Goal: Navigation & Orientation: Find specific page/section

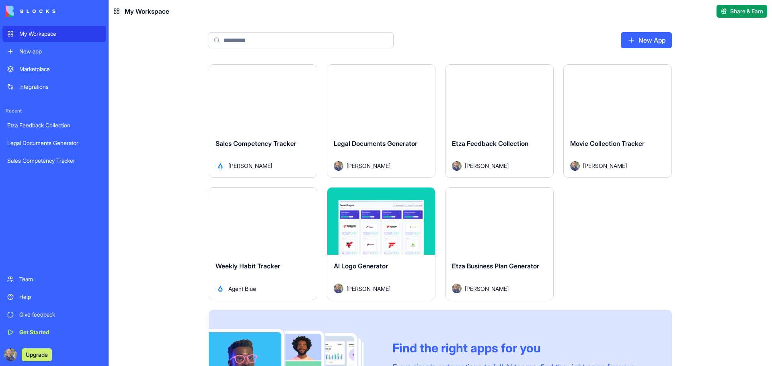
click at [523, 282] on div "Etza Business Plan Generator" at bounding box center [499, 272] width 95 height 23
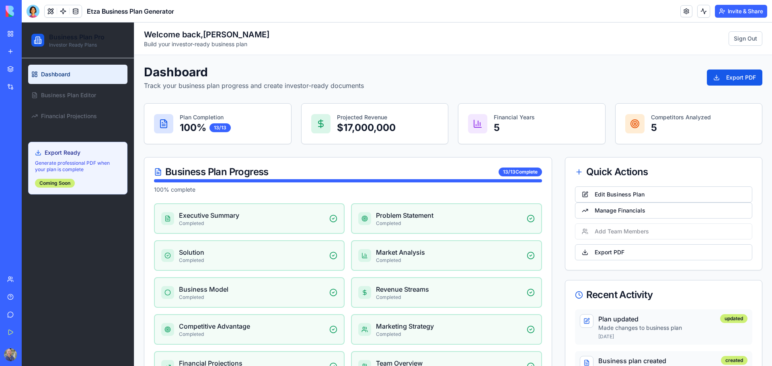
drag, startPoint x: 1, startPoint y: 3, endPoint x: 9, endPoint y: 29, distance: 27.1
click at [9, 29] on link "My Workspace" at bounding box center [18, 34] width 32 height 16
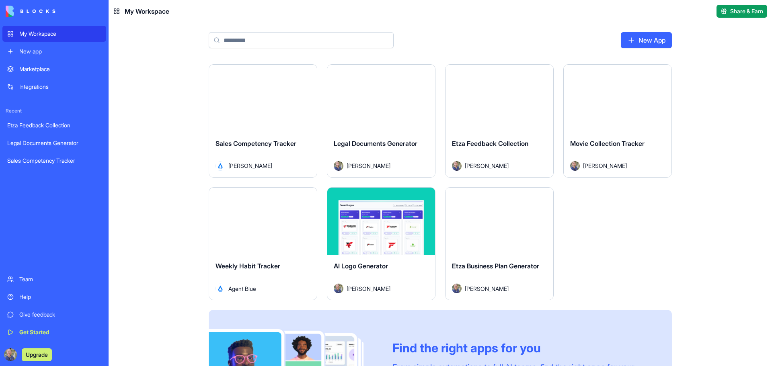
click at [47, 71] on div "Marketplace" at bounding box center [60, 69] width 82 height 8
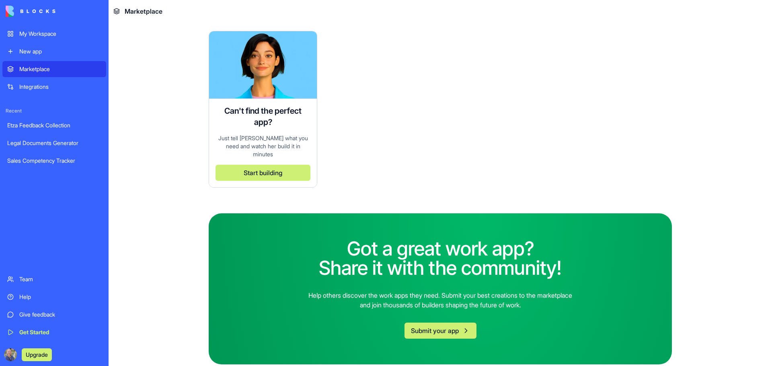
scroll to position [2236, 0]
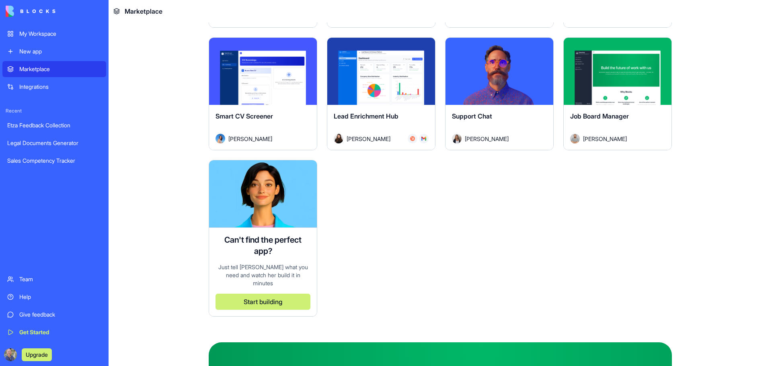
click at [62, 37] on div "My Workspace" at bounding box center [60, 34] width 82 height 8
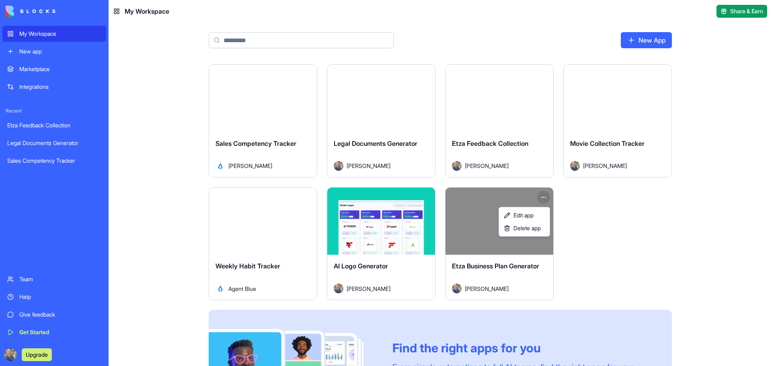
click at [540, 200] on html "My Workspace New app Marketplace Integrations Recent Etza Feedback Collection L…" at bounding box center [386, 183] width 772 height 366
click at [543, 199] on html "My Workspace New app Marketplace Integrations Recent Etza Feedback Collection L…" at bounding box center [386, 183] width 772 height 366
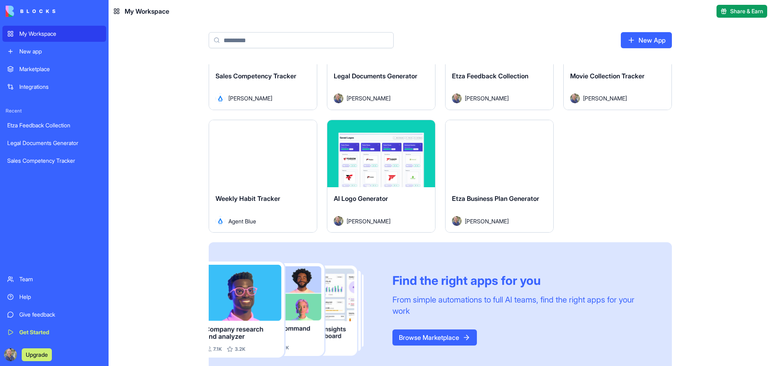
scroll to position [86, 0]
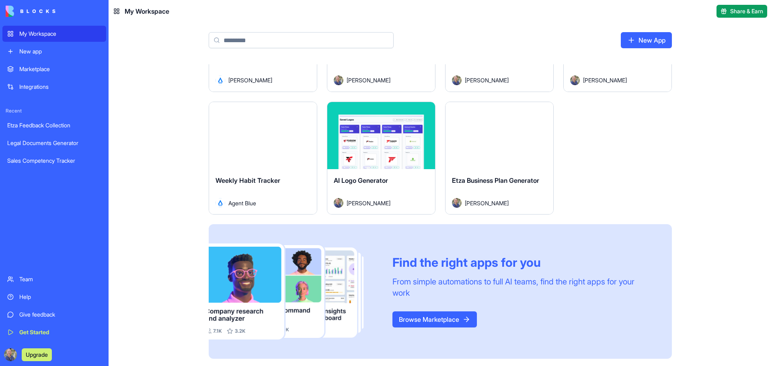
click at [422, 319] on link "Browse Marketplace" at bounding box center [434, 320] width 84 height 16
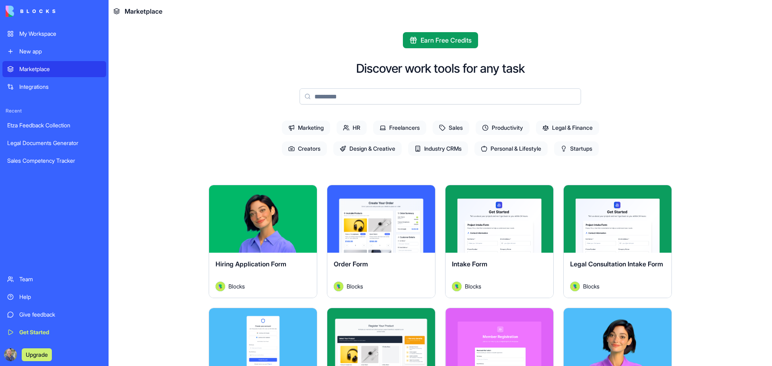
click at [423, 92] on input at bounding box center [439, 96] width 281 height 16
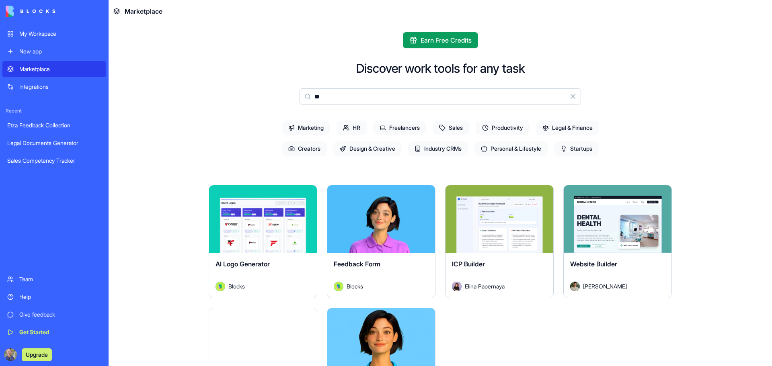
type input "*"
